Goal: Use online tool/utility: Utilize a website feature to perform a specific function

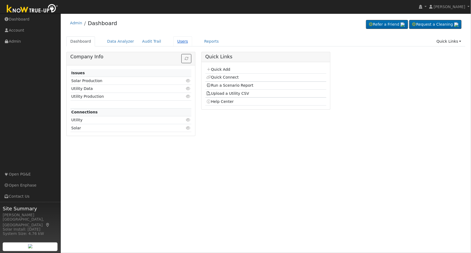
click at [175, 42] on link "Users" at bounding box center [182, 41] width 19 height 10
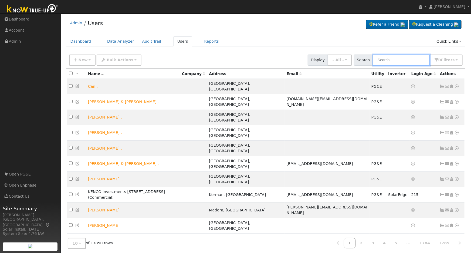
click at [394, 58] on input "text" at bounding box center [401, 60] width 57 height 11
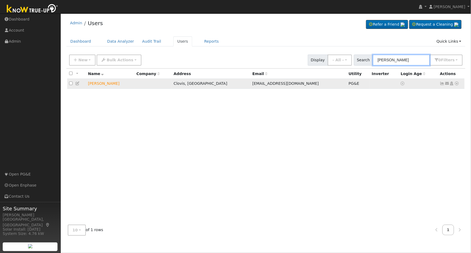
type input "[PERSON_NAME]"
click at [457, 84] on icon at bounding box center [457, 84] width 5 height 4
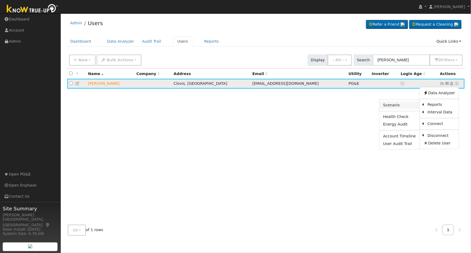
click at [400, 107] on link "Scenario" at bounding box center [400, 106] width 40 height 8
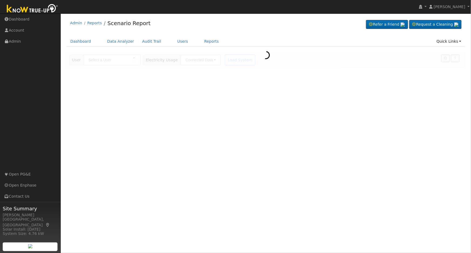
type input "[PERSON_NAME]"
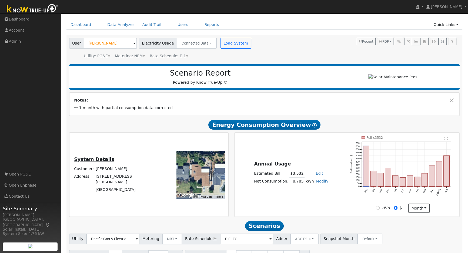
scroll to position [48, 0]
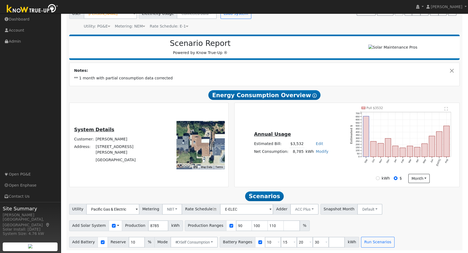
click at [153, 160] on div "System Details Customer: Mark Peterson Address: 1489 Santa Ana Avenue Clovis, C…" at bounding box center [116, 145] width 92 height 38
click at [236, 224] on input "90" at bounding box center [244, 225] width 16 height 11
click at [236, 224] on input "9" at bounding box center [244, 225] width 16 height 11
type input "100"
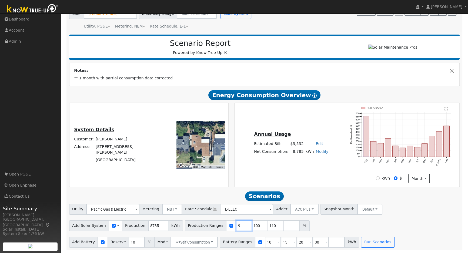
type input "110"
click at [236, 224] on input "100" at bounding box center [244, 225] width 16 height 11
type input "110"
click at [236, 224] on input "110" at bounding box center [244, 225] width 16 height 11
click at [236, 224] on input "number" at bounding box center [244, 225] width 16 height 11
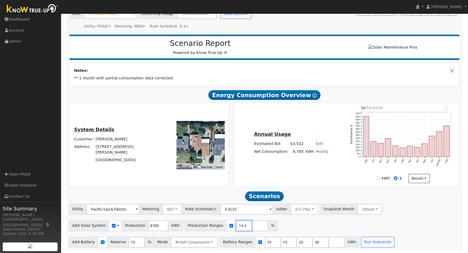
scroll to position [0, 4]
type input "114.42"
drag, startPoint x: 369, startPoint y: 219, endPoint x: 355, endPoint y: 222, distance: 14.2
click at [369, 219] on div "Add Solar System Use CSV Data Production 8785 kWh Production Ranges 114.42 %" at bounding box center [264, 225] width 392 height 13
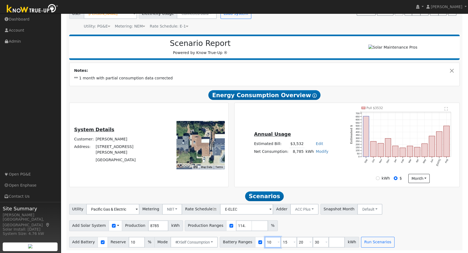
click at [265, 241] on input "10" at bounding box center [273, 242] width 16 height 11
type input "15"
type input "20"
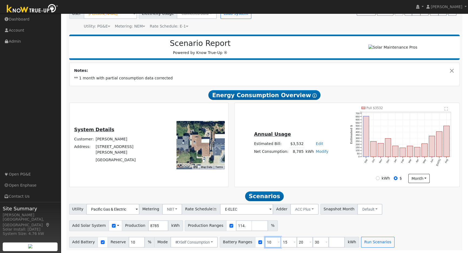
type input "30"
type input "20"
type input "30"
click at [265, 241] on input "20" at bounding box center [273, 242] width 16 height 11
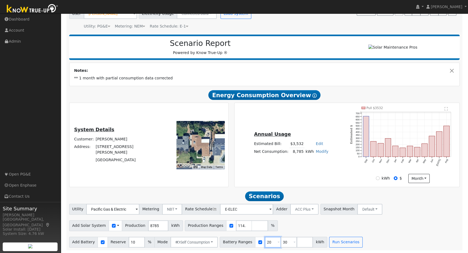
type input "30"
click at [265, 241] on input "30" at bounding box center [273, 242] width 16 height 11
click at [265, 241] on input "number" at bounding box center [273, 242] width 16 height 11
click at [378, 231] on div "Utility Pacific Gas & Electric Metering NBT NEM NBT Rate Schedule E-ELEC Adder …" at bounding box center [264, 226] width 396 height 44
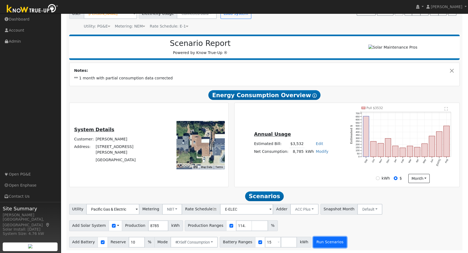
click at [313, 243] on button "Run Scenarios" at bounding box center [329, 242] width 33 height 11
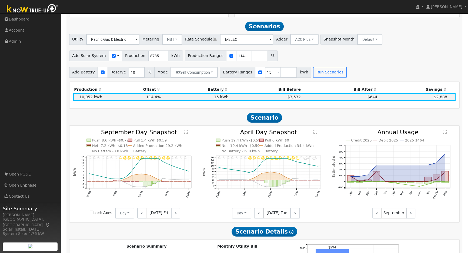
scroll to position [223, 0]
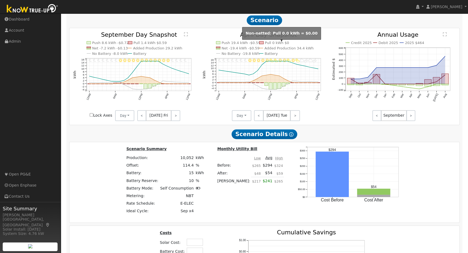
click at [132, 156] on div "Scenario Summary Production: 10,052 kWh Offset: 114.4 % Battery: 15 kWh Battery…" at bounding box center [265, 182] width 394 height 73
click at [124, 142] on div "Production Offset Battery Reserve Mode ACC Push Incentive Bill Before Bill Afte…" at bounding box center [264, 156] width 391 height 345
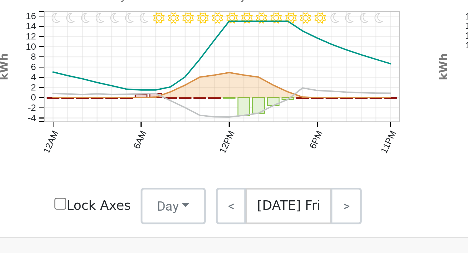
scroll to position [258, 0]
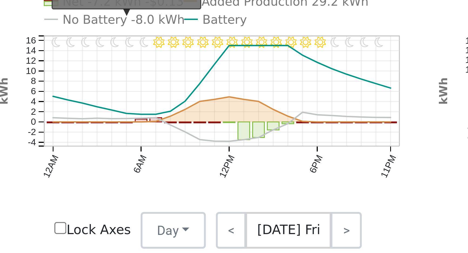
click at [100, 110] on text "No Battery -8.0 kWh" at bounding box center [110, 109] width 36 height 4
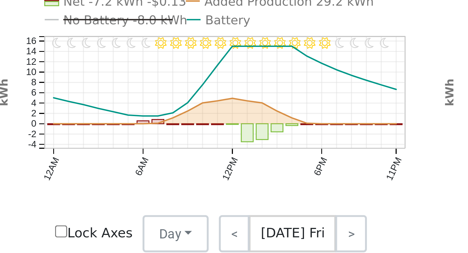
click at [120, 139] on icon at bounding box center [139, 135] width 100 height 7
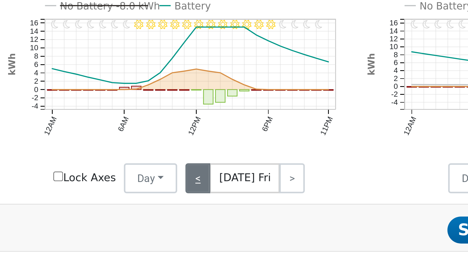
click at [142, 174] on link "<" at bounding box center [141, 171] width 9 height 11
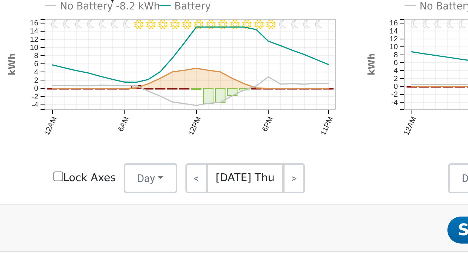
click at [97, 111] on text "No Battery -8.2 kWh" at bounding box center [110, 109] width 36 height 4
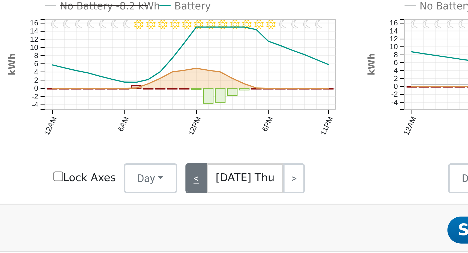
click at [142, 174] on link "<" at bounding box center [141, 171] width 8 height 11
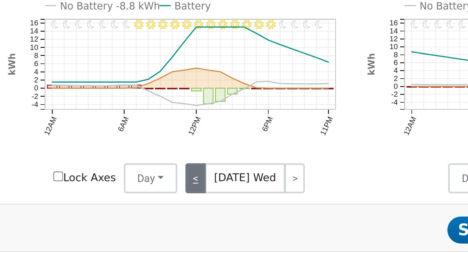
click at [142, 174] on link "<" at bounding box center [140, 171] width 7 height 11
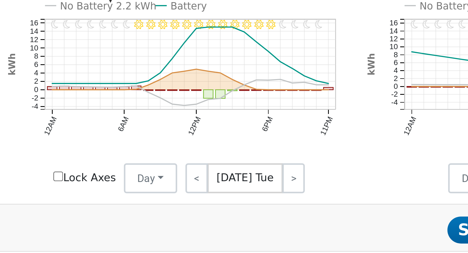
click at [102, 110] on text "No Battery 2.2 kWh" at bounding box center [109, 109] width 35 height 4
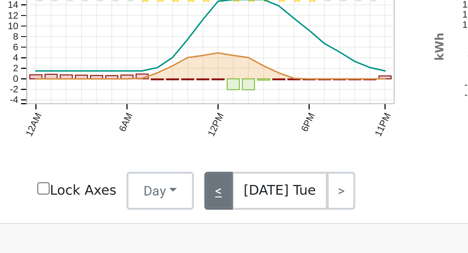
click at [142, 175] on link "<" at bounding box center [141, 171] width 8 height 11
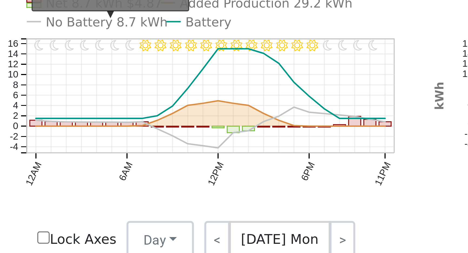
click at [105, 111] on text "No Battery 8.7 kWh" at bounding box center [109, 109] width 35 height 4
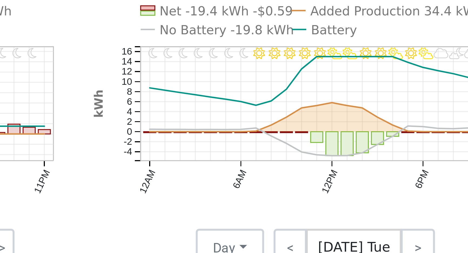
click at [227, 110] on text "No Battery -19.8 kWh" at bounding box center [240, 109] width 38 height 4
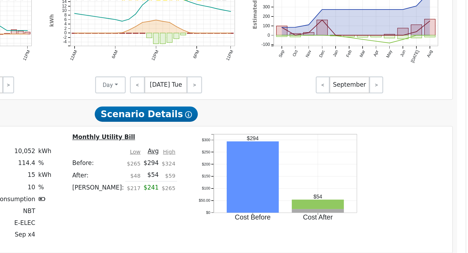
scroll to position [284, 0]
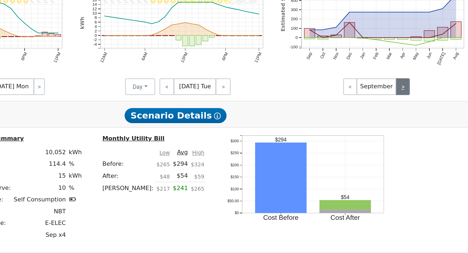
click at [412, 149] on link ">" at bounding box center [410, 145] width 9 height 11
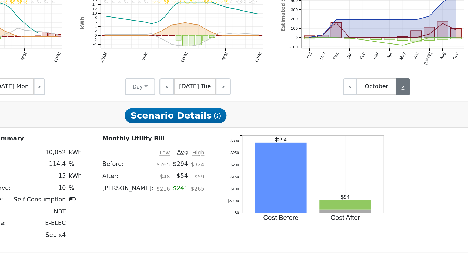
click at [412, 149] on link ">" at bounding box center [410, 145] width 9 height 11
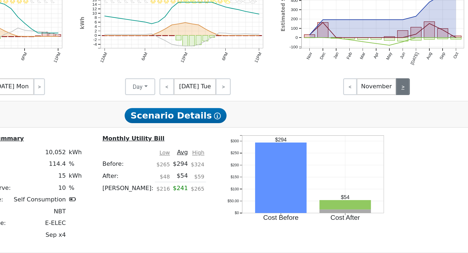
click at [412, 149] on link ">" at bounding box center [410, 145] width 9 height 11
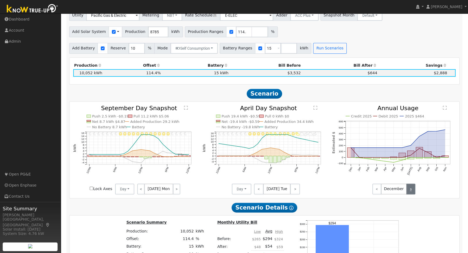
scroll to position [241, 0]
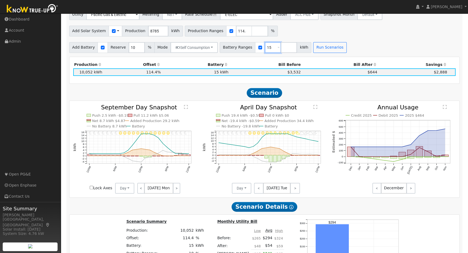
click at [265, 50] on input "15" at bounding box center [273, 47] width 16 height 11
click at [277, 49] on span at bounding box center [278, 48] width 2 height 6
click at [265, 51] on input "15" at bounding box center [273, 47] width 16 height 11
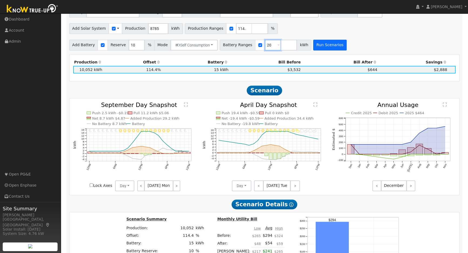
scroll to position [243, 0]
click at [321, 48] on button "Run Scenarios" at bounding box center [329, 45] width 33 height 11
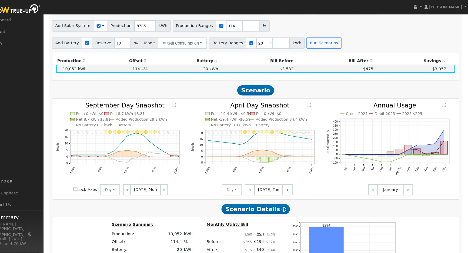
scroll to position [247, 0]
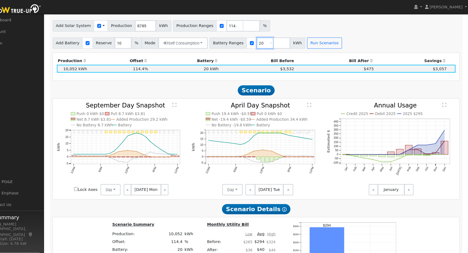
click at [265, 43] on input "20" at bounding box center [273, 41] width 16 height 11
type input "2"
type input "15"
click at [316, 42] on button "Run Scenarios" at bounding box center [329, 41] width 33 height 11
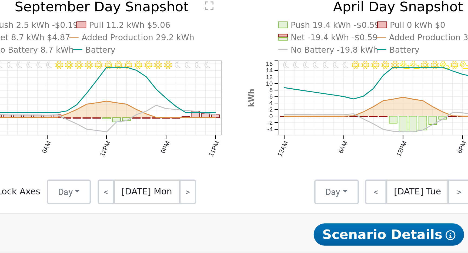
scroll to position [313, 0]
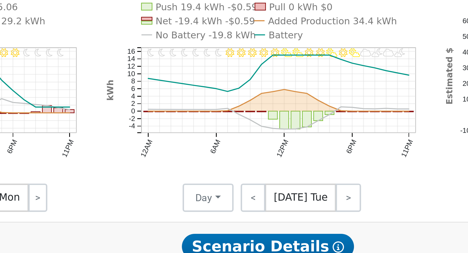
click at [235, 56] on text "No Battery -19.8 kWh" at bounding box center [240, 55] width 38 height 4
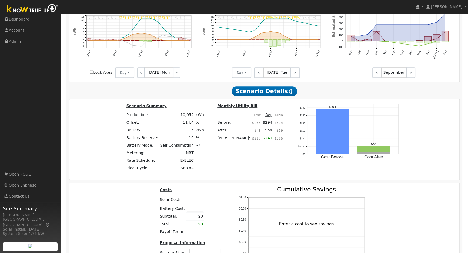
scroll to position [358, 0]
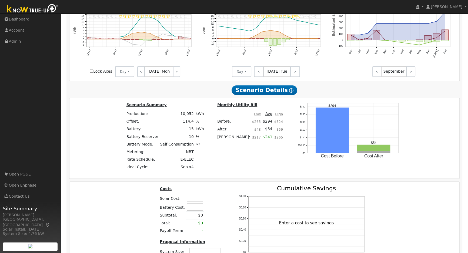
click at [194, 210] on input "text" at bounding box center [195, 207] width 16 height 7
click at [193, 198] on input "text" at bounding box center [195, 198] width 16 height 7
type input "$16,000"
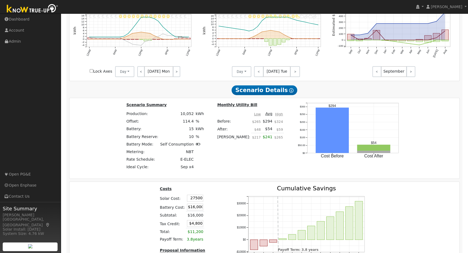
type input "$27,500"
type input "$13,050"
click at [126, 203] on div "Costs Solar Cost: $27,500 Battery Cost: $16,000 Subtotal: $16,000 Tax Credit: $…" at bounding box center [265, 236] width 394 height 100
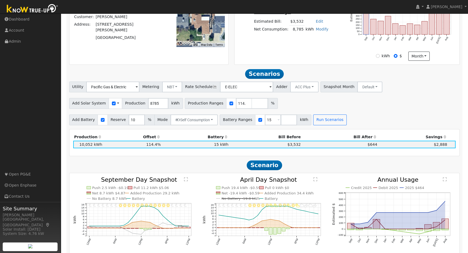
scroll to position [170, 0]
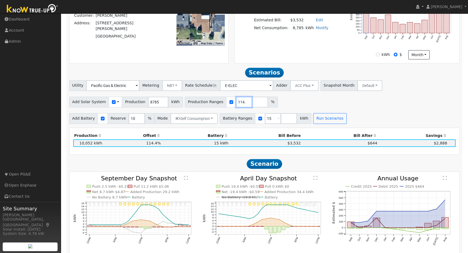
click at [236, 107] on input "114.42" at bounding box center [244, 102] width 16 height 11
